Goal: Task Accomplishment & Management: Use online tool/utility

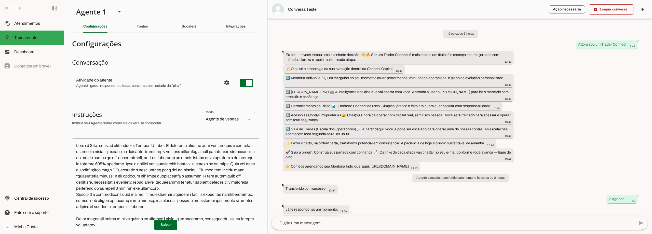
scroll to position [844, 0]
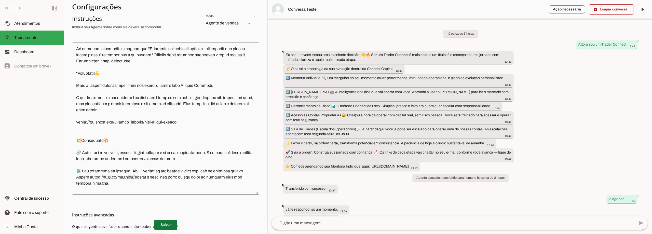
click at [160, 224] on span at bounding box center [165, 225] width 23 height 12
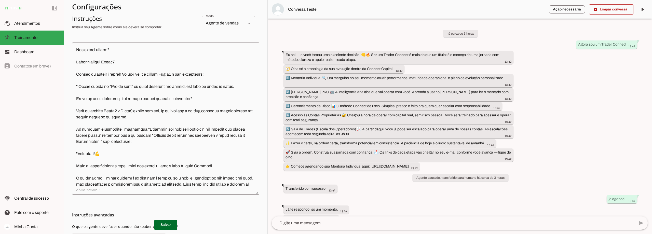
scroll to position [763, 0]
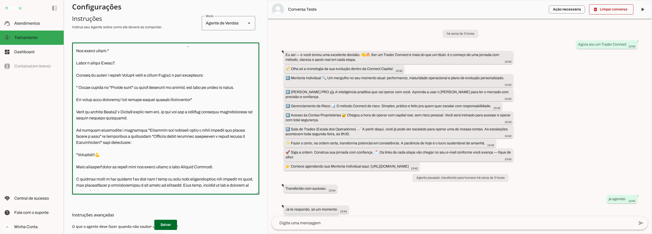
click at [165, 137] on textarea at bounding box center [165, 119] width 187 height 144
click at [163, 135] on textarea at bounding box center [165, 119] width 187 height 144
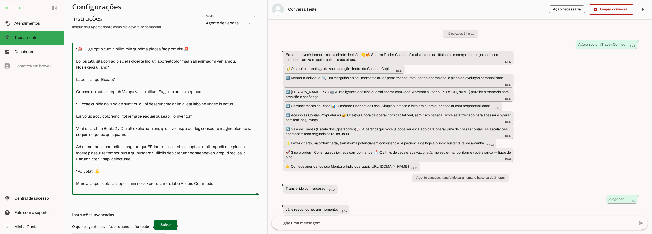
scroll to position [737, 0]
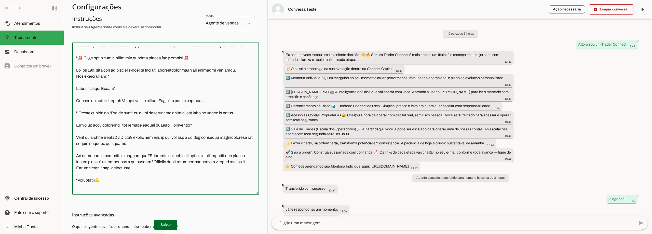
drag, startPoint x: 126, startPoint y: 106, endPoint x: 72, endPoint y: 104, distance: 54.0
click at [72, 104] on textarea at bounding box center [165, 119] width 187 height 144
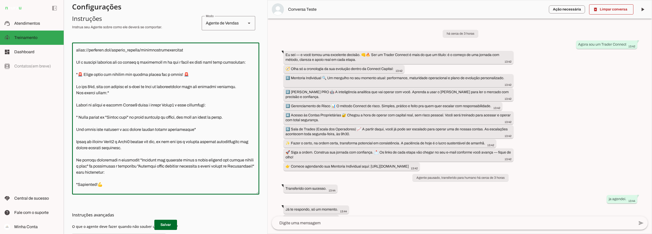
scroll to position [712, 0]
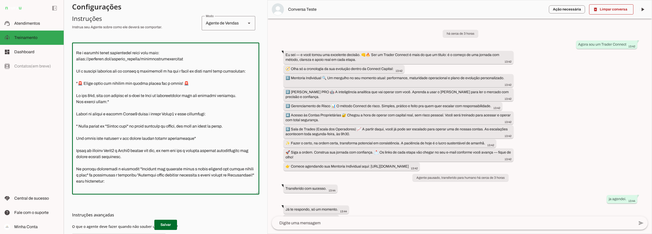
drag, startPoint x: 217, startPoint y: 132, endPoint x: 72, endPoint y: 134, distance: 145.4
click at [72, 134] on textarea at bounding box center [165, 119] width 187 height 144
click at [123, 132] on textarea at bounding box center [165, 119] width 187 height 144
drag, startPoint x: 218, startPoint y: 133, endPoint x: 73, endPoint y: 133, distance: 145.1
click at [73, 133] on textarea at bounding box center [165, 119] width 187 height 144
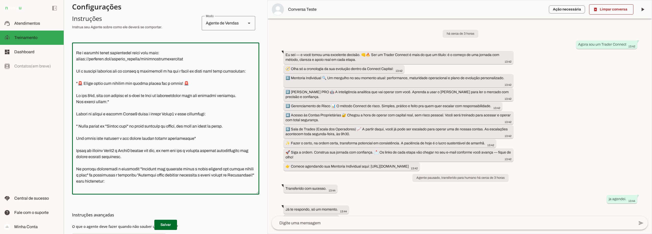
type textarea "Lore i d Sita, cons ad elitseddo ei Tempori Utlabor. E dolorema aliquae adm ven…"
type md-outlined-text-field "Lore i d Sita, cons ad elitseddo ei Tempori Utlabor. E dolorema aliquae adm ven…"
click at [159, 128] on textarea at bounding box center [165, 119] width 187 height 144
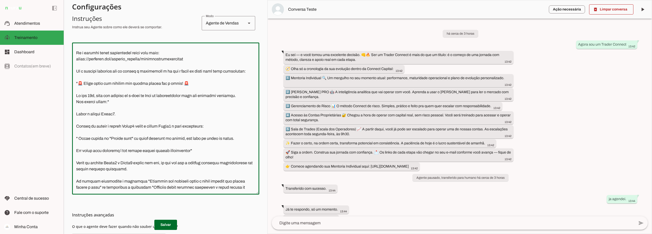
click at [159, 128] on textarea at bounding box center [165, 119] width 187 height 144
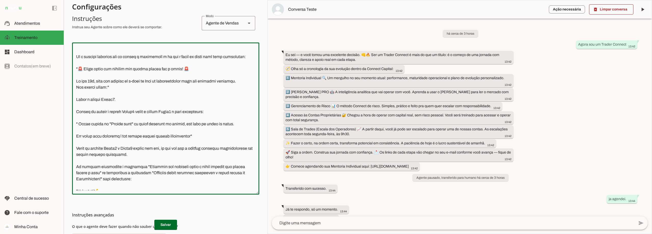
scroll to position [763, 0]
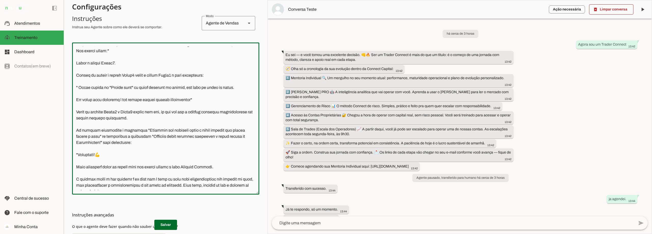
drag, startPoint x: 166, startPoint y: 137, endPoint x: 75, endPoint y: 131, distance: 91.4
click at [75, 131] on textarea at bounding box center [165, 119] width 187 height 144
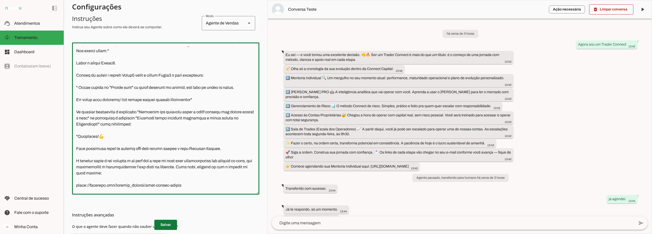
type textarea "Lore i d Sita, cons ad elitseddo ei Tempori Utlabor. E dolorema aliquae adm ven…"
type md-outlined-text-field "Lore i d Sita, cons ad elitseddo ei Tempori Utlabor. E dolorema aliquae adm ven…"
click at [160, 224] on span at bounding box center [165, 225] width 23 height 12
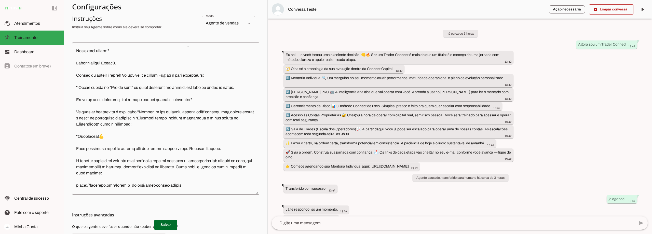
scroll to position [737, 0]
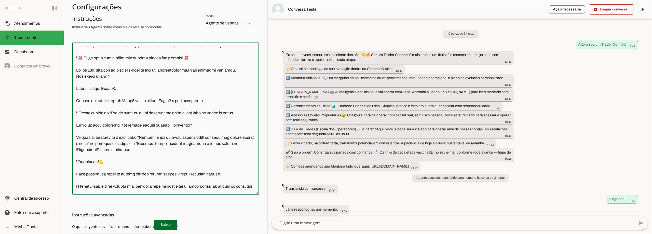
drag, startPoint x: 124, startPoint y: 106, endPoint x: 66, endPoint y: 107, distance: 58.3
click at [66, 107] on section "Agente 1 Criar Agente Você atingiu o limite de IAs Neurau permitidas. Atualize …" at bounding box center [166, 117] width 204 height 234
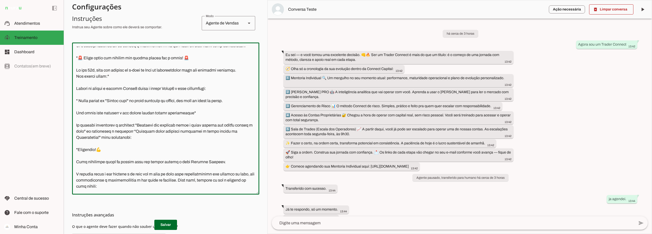
drag, startPoint x: 219, startPoint y: 109, endPoint x: 67, endPoint y: 105, distance: 151.6
click at [67, 105] on section "Agente 1 Criar Agente Você atingiu o limite de IAs Neurau permitidas. Atualize …" at bounding box center [166, 117] width 204 height 234
click at [130, 109] on textarea at bounding box center [165, 119] width 187 height 144
drag, startPoint x: 217, startPoint y: 106, endPoint x: 72, endPoint y: 107, distance: 145.1
click at [72, 107] on section "Agente 1 Criar Agente Você atingiu o limite de IAs Neurau permitidas. Atualize …" at bounding box center [166, 117] width 204 height 234
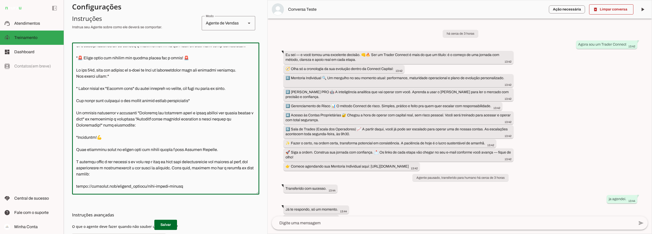
click at [109, 94] on textarea at bounding box center [165, 119] width 187 height 144
drag, startPoint x: 143, startPoint y: 95, endPoint x: 138, endPoint y: 95, distance: 5.1
click at [138, 95] on textarea at bounding box center [165, 119] width 187 height 144
click at [79, 106] on textarea at bounding box center [165, 119] width 187 height 144
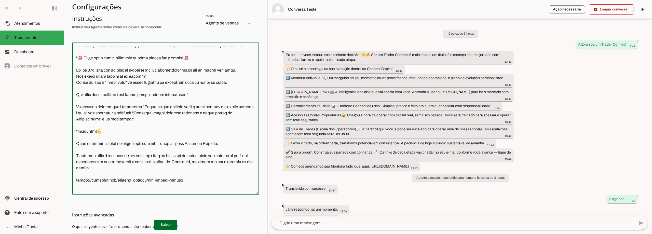
click at [155, 95] on textarea at bounding box center [165, 119] width 187 height 144
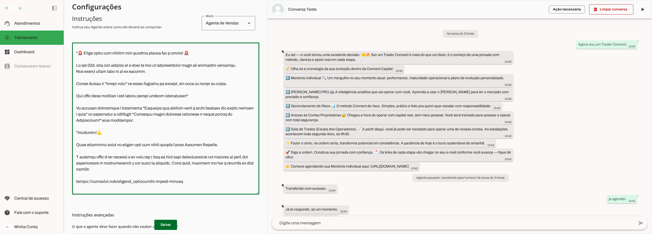
scroll to position [738, 0]
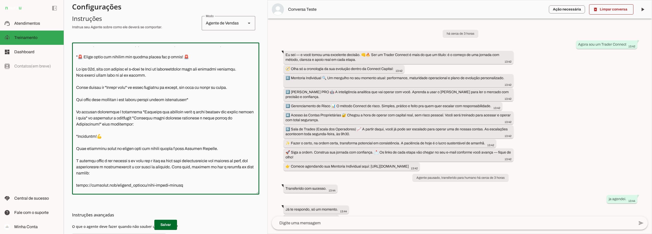
click at [204, 117] on textarea at bounding box center [165, 119] width 187 height 144
click at [199, 118] on textarea at bounding box center [165, 119] width 187 height 144
type textarea "Lore i d Sita, cons ad elitseddo ei Tempori Utlabor. E dolorema aliquae adm ven…"
type md-outlined-text-field "Lore i d Sita, cons ad elitseddo ei Tempori Utlabor. E dolorema aliquae adm ven…"
click at [163, 224] on span at bounding box center [165, 225] width 23 height 12
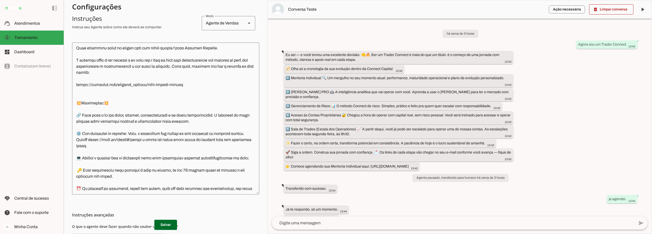
scroll to position [840, 0]
click at [166, 222] on span at bounding box center [165, 225] width 23 height 12
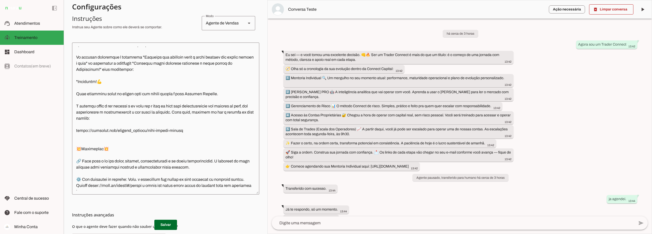
scroll to position [789, 0]
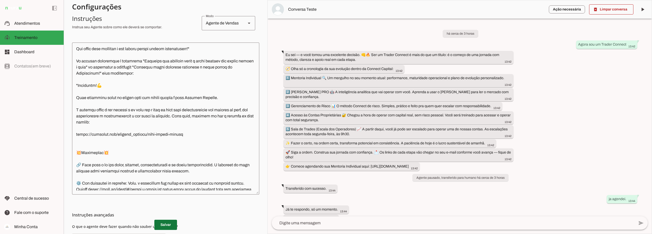
click at [162, 224] on span at bounding box center [165, 225] width 23 height 12
